Goal: Information Seeking & Learning: Check status

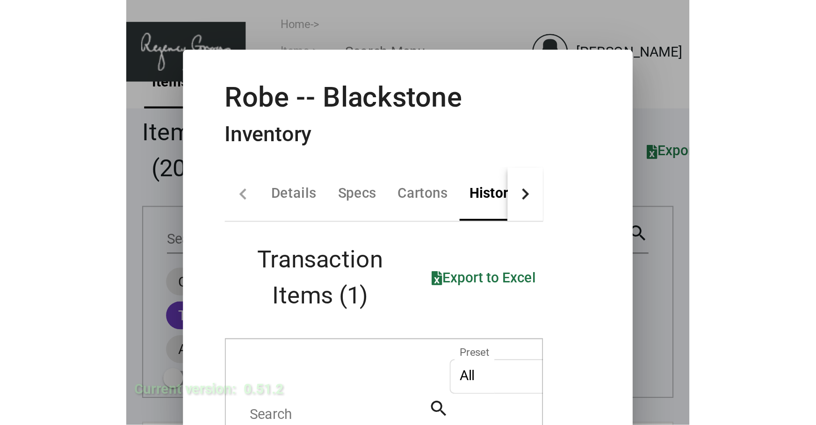
scroll to position [133, 0]
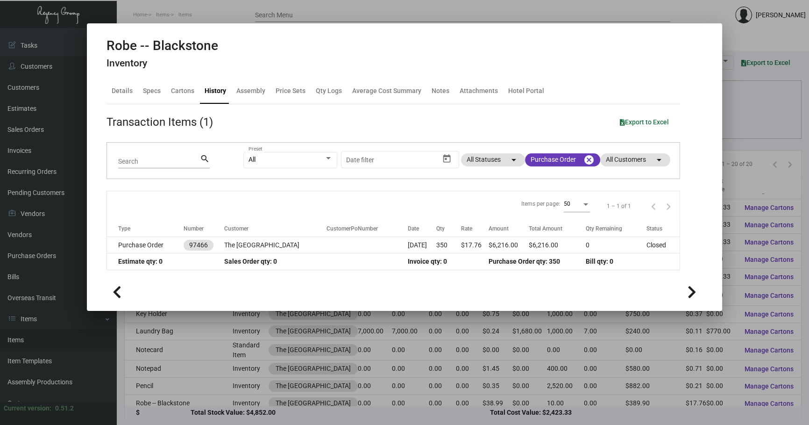
click at [742, 106] on div at bounding box center [404, 212] width 809 height 425
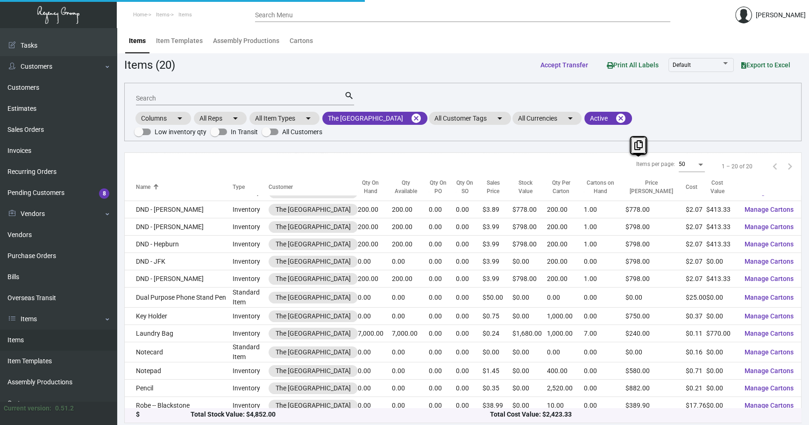
click at [742, 106] on div "Search search Columns arrow_drop_down All Reps arrow_drop_down All Item Types a…" at bounding box center [463, 112] width 678 height 58
click at [428, 115] on mat-chip "The [GEOGRAPHIC_DATA] cancel" at bounding box center [374, 118] width 105 height 13
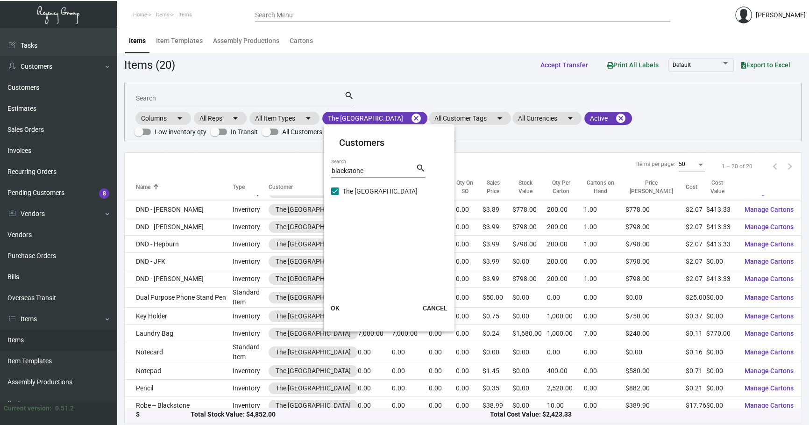
click at [436, 112] on div at bounding box center [404, 212] width 809 height 425
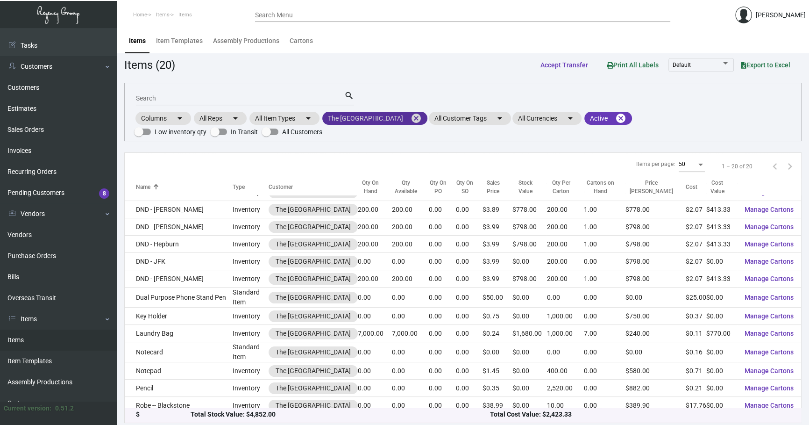
click at [422, 117] on mat-icon "cancel" at bounding box center [416, 118] width 11 height 11
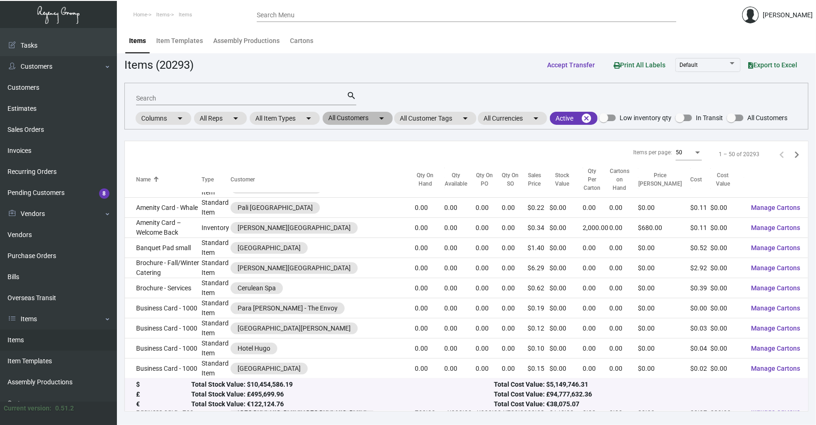
click at [381, 116] on mat-icon "arrow_drop_down" at bounding box center [381, 118] width 11 height 11
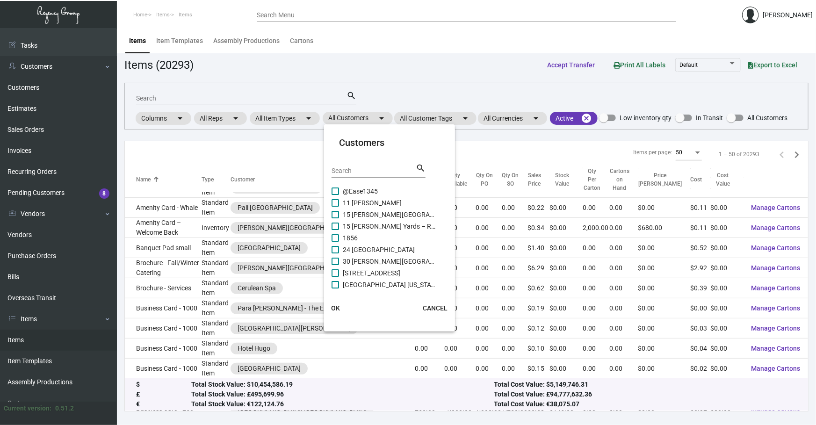
drag, startPoint x: 369, startPoint y: 172, endPoint x: 364, endPoint y: 171, distance: 5.2
click at [369, 171] on input "Search" at bounding box center [373, 170] width 84 height 7
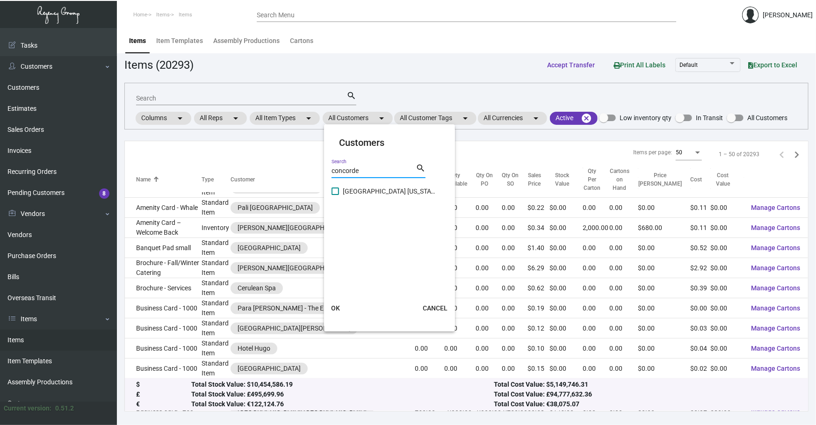
type input "concorde"
click at [394, 189] on span "[GEOGRAPHIC_DATA] [US_STATE]" at bounding box center [389, 191] width 93 height 11
click at [335, 195] on input "[GEOGRAPHIC_DATA] [US_STATE]" at bounding box center [335, 195] width 0 height 0
checkbox input "true"
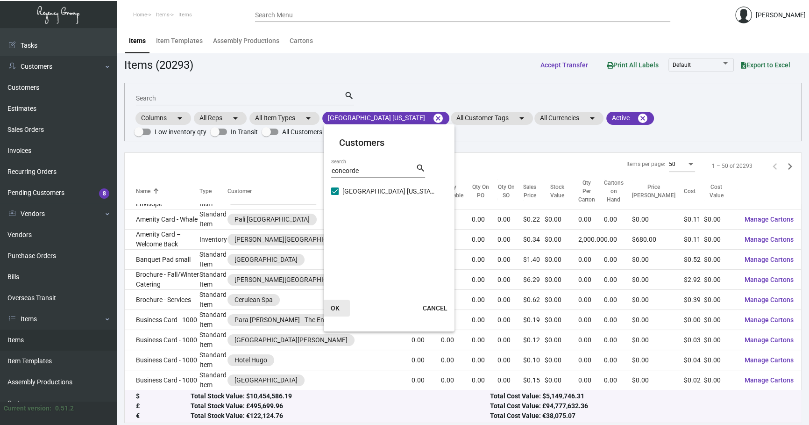
click at [336, 312] on button "OK" at bounding box center [335, 308] width 30 height 17
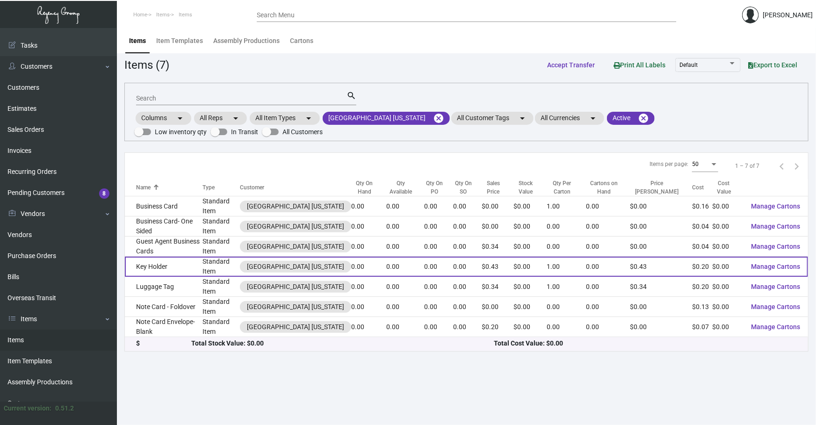
click at [182, 259] on td "Key Holder" at bounding box center [164, 267] width 78 height 20
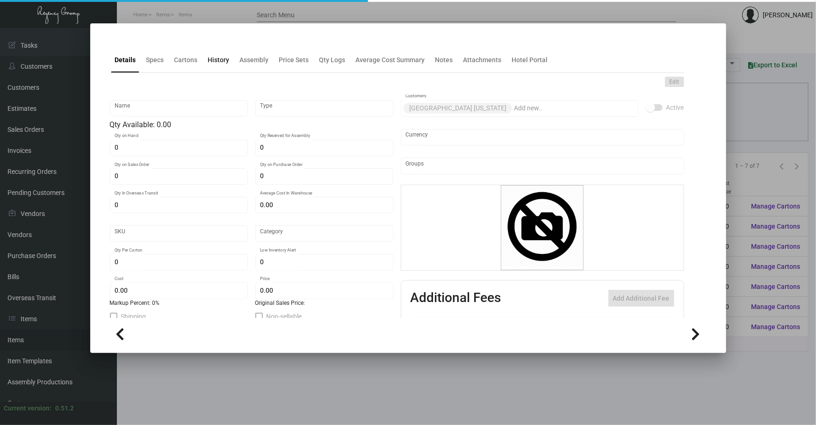
type input "Key Holder"
type input "Standard Item"
type input "$ 0.00"
type input "526-Key Holder-62"
type input "Standard"
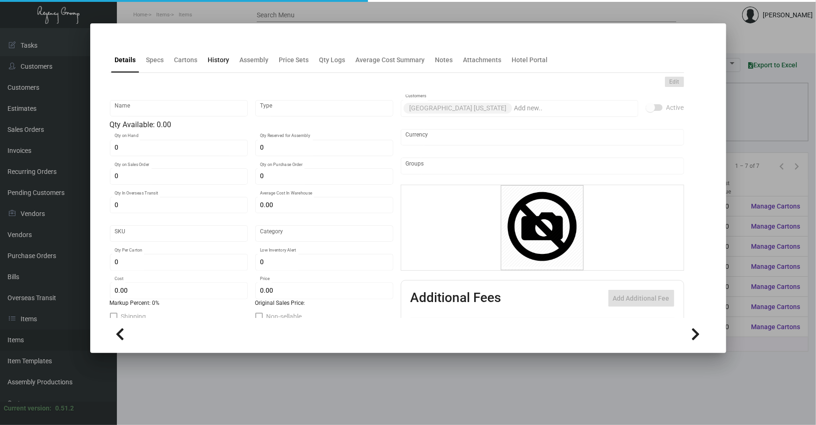
type input "1"
type input "$ 0.20107"
type input "$ 0.43"
checkbox input "true"
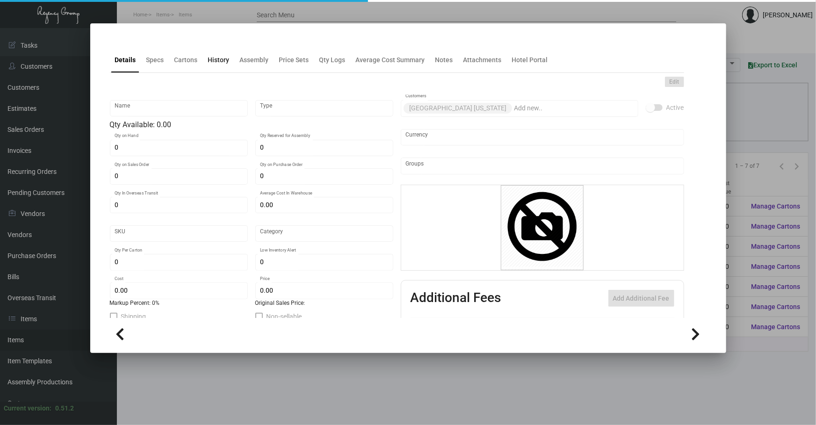
type input "United States Dollar $"
click at [222, 67] on div "History" at bounding box center [218, 60] width 29 height 22
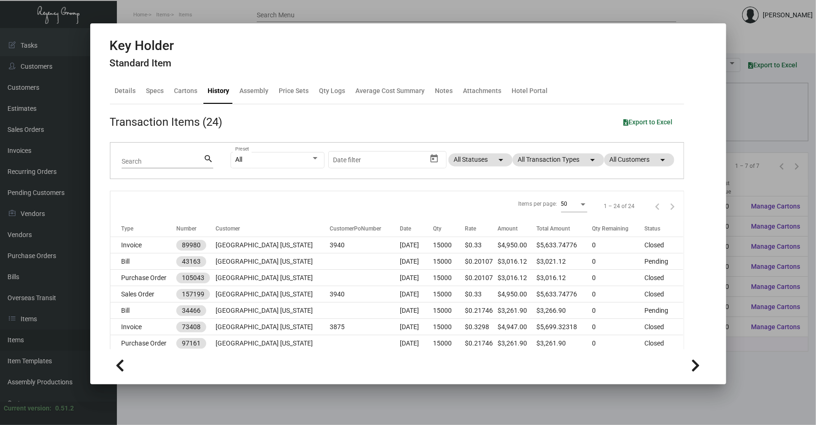
click at [555, 151] on div "All Preset Start date – Date filter All Statuses arrow_drop_down All Transactio…" at bounding box center [451, 161] width 442 height 36
click at [555, 159] on mat-chip "All Transaction Types arrow_drop_down" at bounding box center [558, 159] width 92 height 13
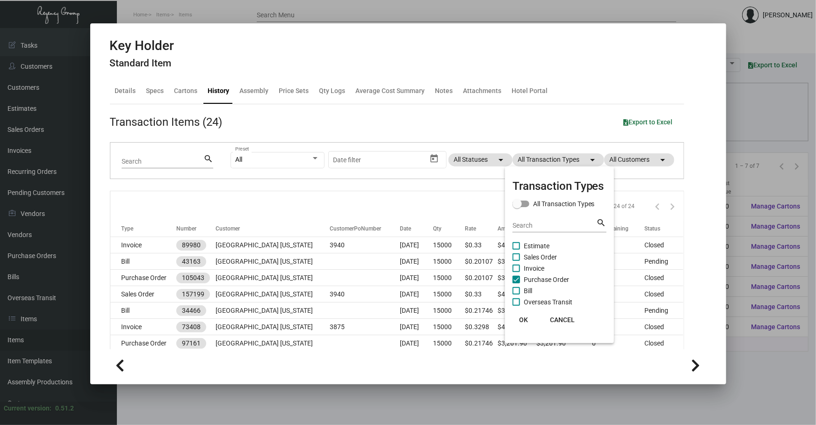
click at [540, 280] on span "Purchase Order" at bounding box center [545, 279] width 45 height 11
click at [516, 283] on input "Purchase Order" at bounding box center [516, 283] width 0 height 0
click at [540, 280] on span "Purchase Order" at bounding box center [545, 279] width 45 height 11
click at [516, 283] on input "Purchase Order" at bounding box center [516, 283] width 0 height 0
checkbox input "true"
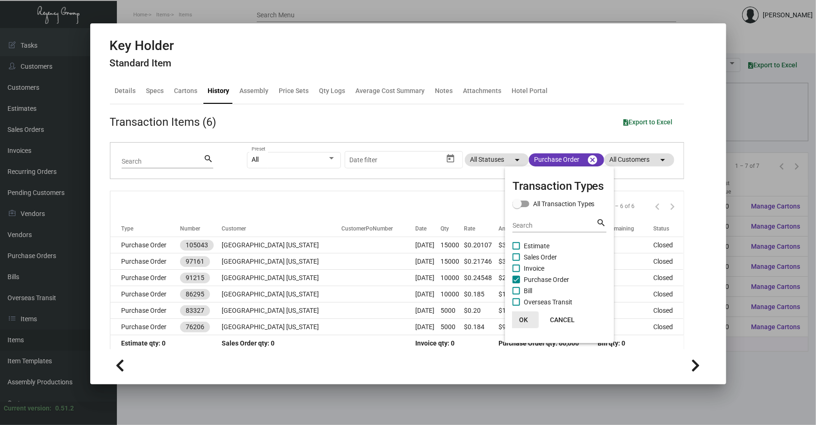
click at [522, 318] on span "OK" at bounding box center [523, 319] width 9 height 7
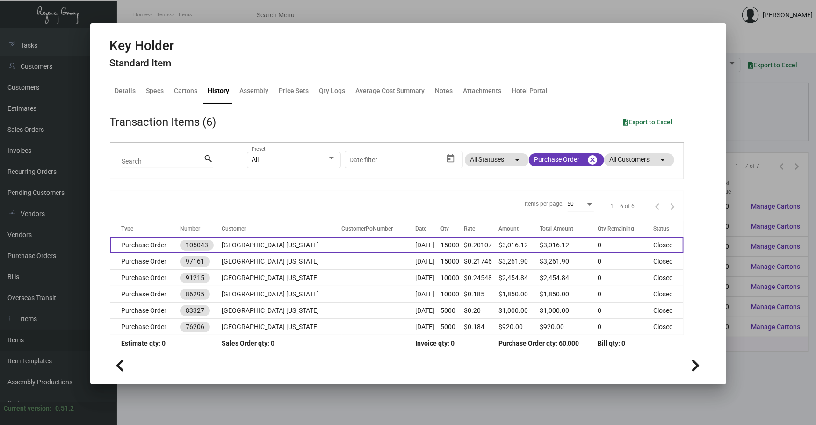
click at [282, 248] on td "[GEOGRAPHIC_DATA] [US_STATE]" at bounding box center [282, 245] width 120 height 16
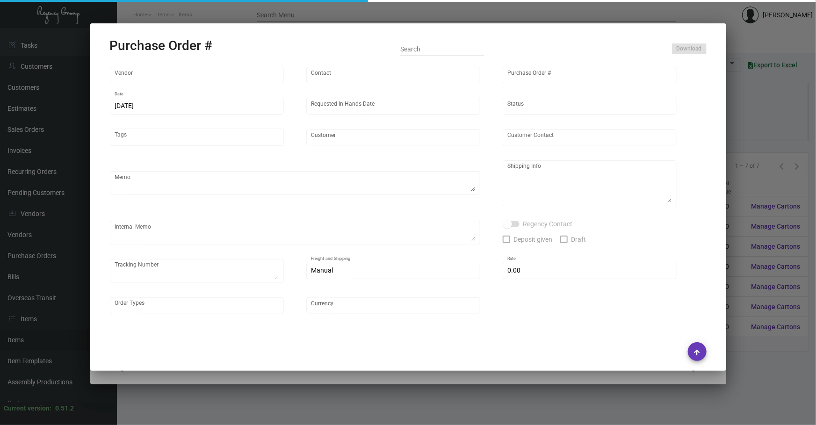
type input "Team Concept"
type input "[PERSON_NAME]"
type input "105043"
type input "[DATE]"
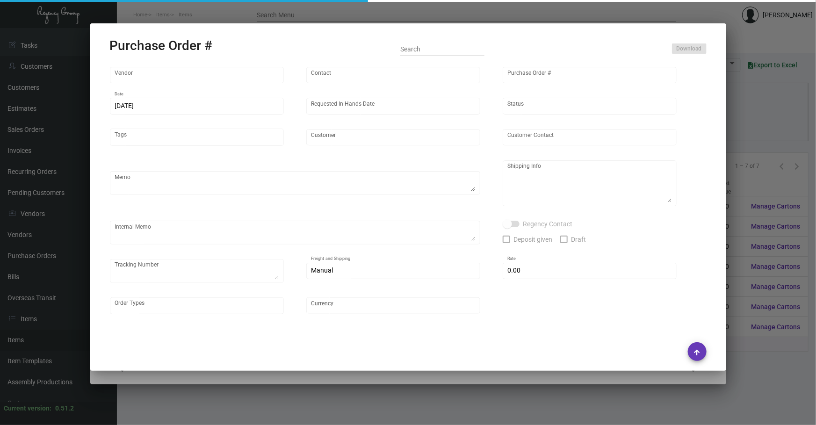
type input "[GEOGRAPHIC_DATA] [US_STATE]"
type input "[PERSON_NAME]"
type textarea "***ANY PRICE DISCREPANCY MUST BE CALLED OUT PRIOR TO PROCEEDING WITH THIS ORDER…"
type textarea "[GEOGRAPHIC_DATA] [US_STATE] - [PERSON_NAME] [STREET_ADDRESS]"
type textarea "5.2 - Order confirmed and headed into 8 BD TA."
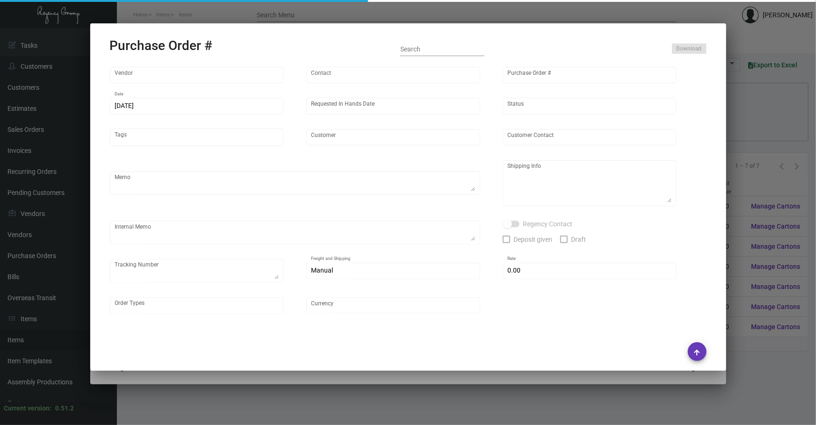
type input "$ 0.00"
type input "United States Dollar $"
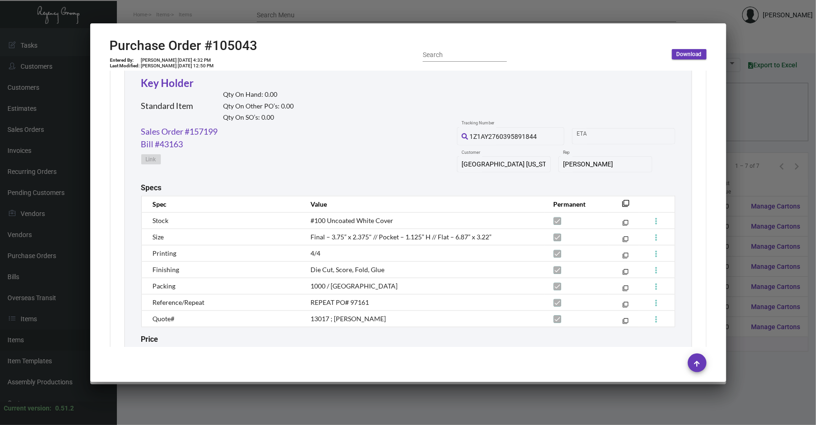
scroll to position [481, 0]
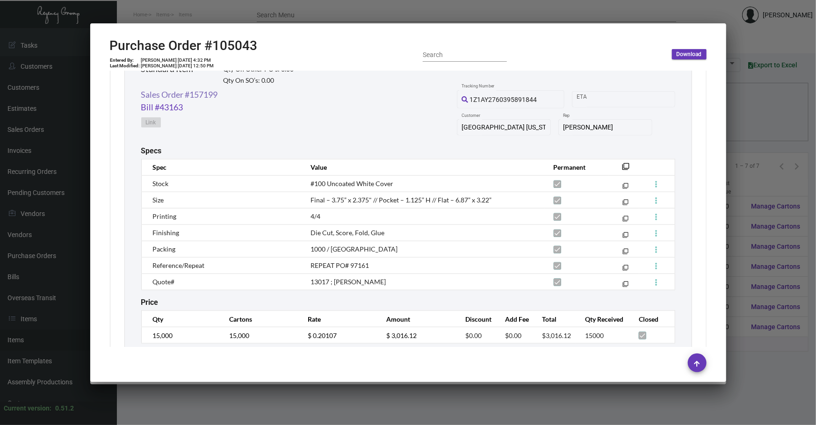
click at [217, 94] on link "Sales Order #157199" at bounding box center [179, 94] width 77 height 13
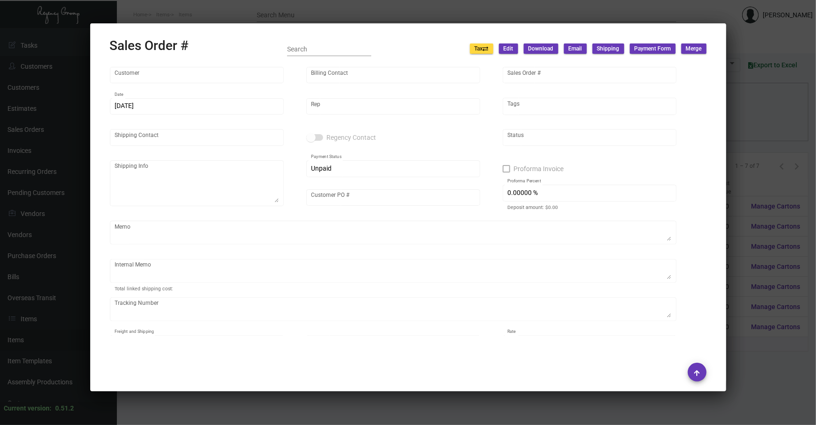
type input "[GEOGRAPHIC_DATA] [US_STATE]"
type input "[PERSON_NAME] Africa"
type input "157199"
type input "[DATE]"
type input "[PERSON_NAME]"
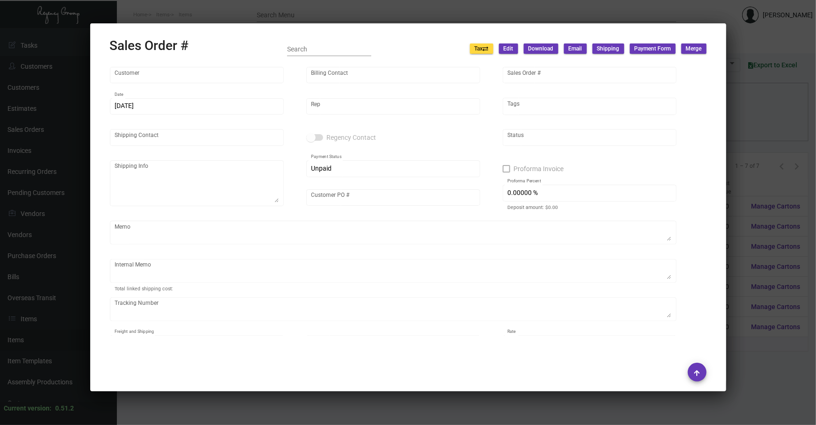
type input "[PERSON_NAME]"
type textarea "[GEOGRAPHIC_DATA] [US_STATE] - [PERSON_NAME] [STREET_ADDRESS]"
type input "3940"
checkbox input "true"
type textarea "[DATE] Shipped from Team Concept by UPS Ground Cost $169.05"
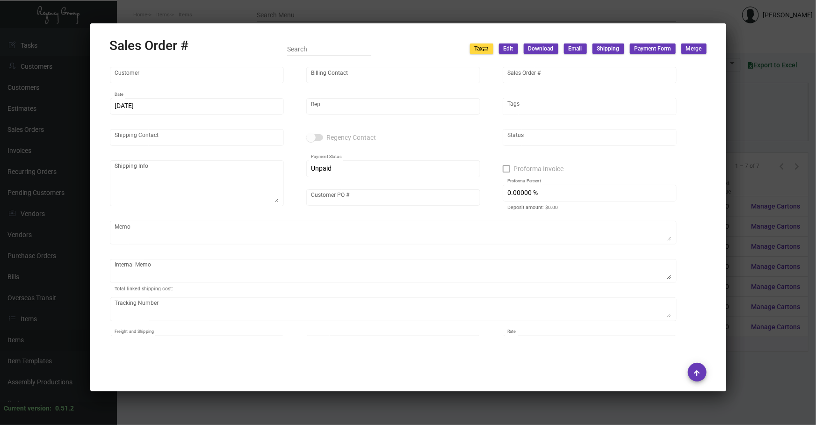
type input "United States Dollar $"
type input "$ 224.51"
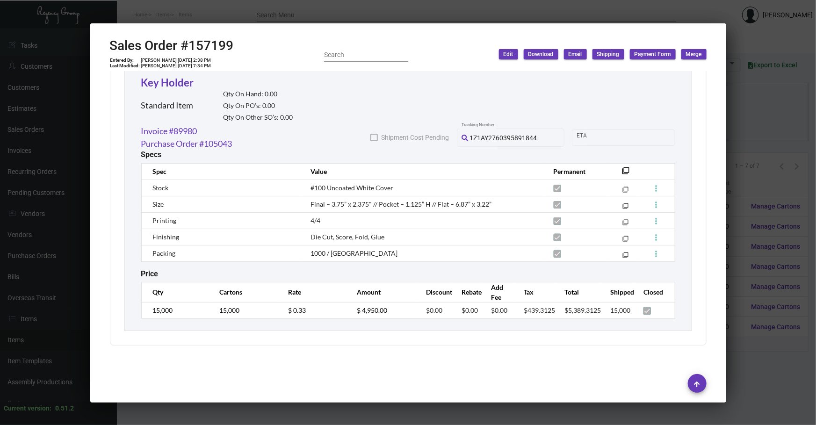
scroll to position [520, 0]
click at [749, 151] on div at bounding box center [408, 212] width 816 height 425
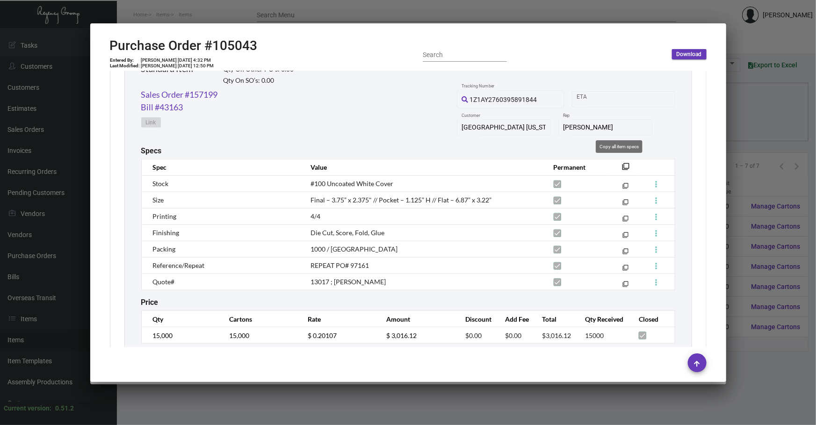
click at [622, 165] on mat-icon "filter_none" at bounding box center [625, 168] width 7 height 7
